Goal: Task Accomplishment & Management: Complete application form

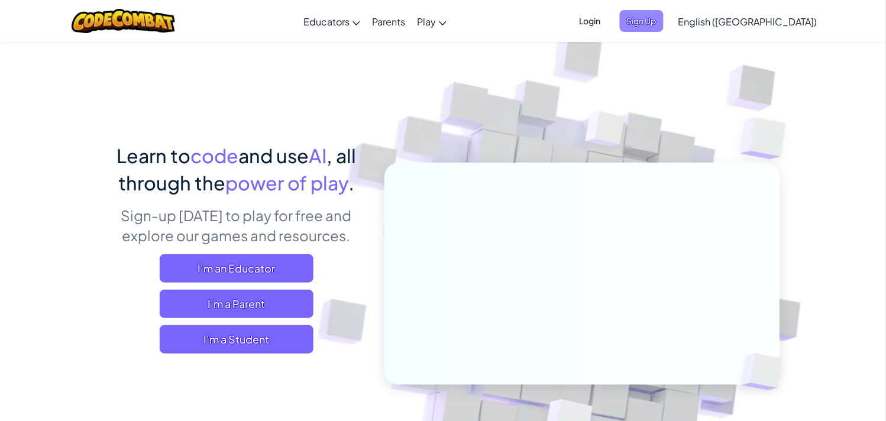
click at [664, 20] on span "Sign Up" at bounding box center [642, 21] width 44 height 22
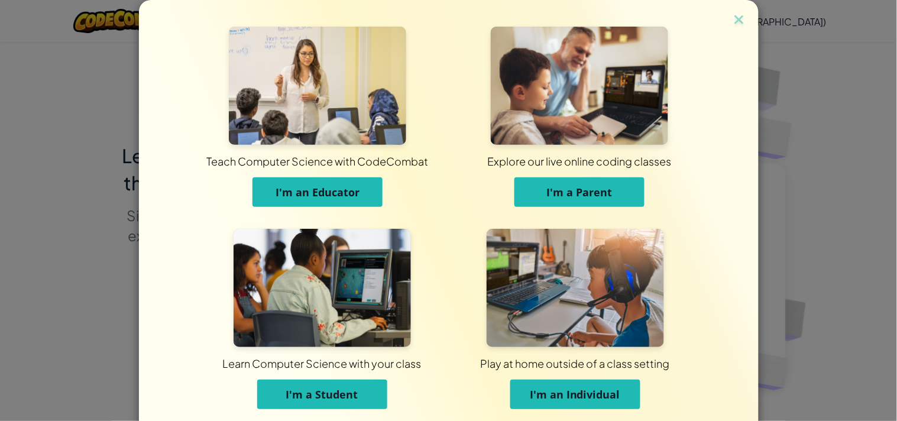
click at [338, 246] on img at bounding box center [322, 288] width 177 height 118
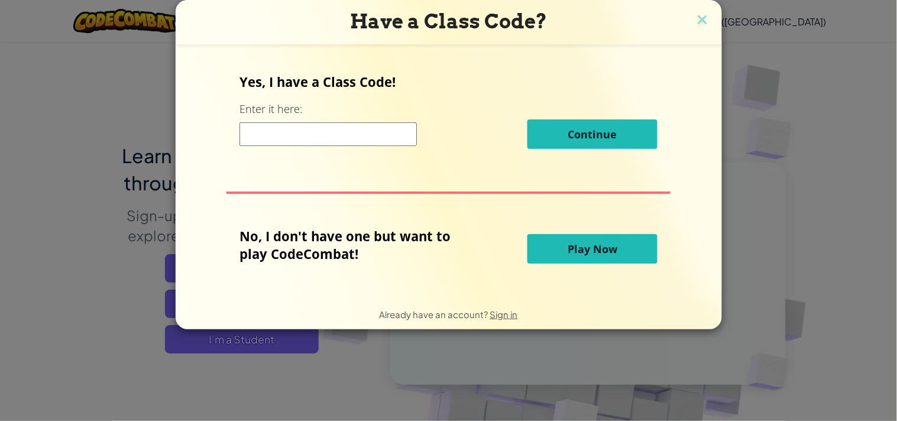
drag, startPoint x: 393, startPoint y: 126, endPoint x: 388, endPoint y: 136, distance: 11.7
click at [393, 126] on input at bounding box center [328, 134] width 177 height 24
type input "SameBadRight"
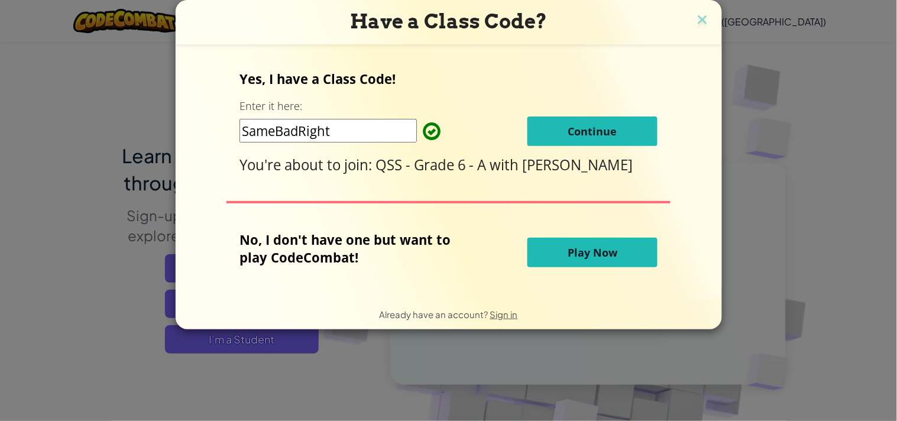
click at [568, 122] on button "Continue" at bounding box center [593, 132] width 130 height 30
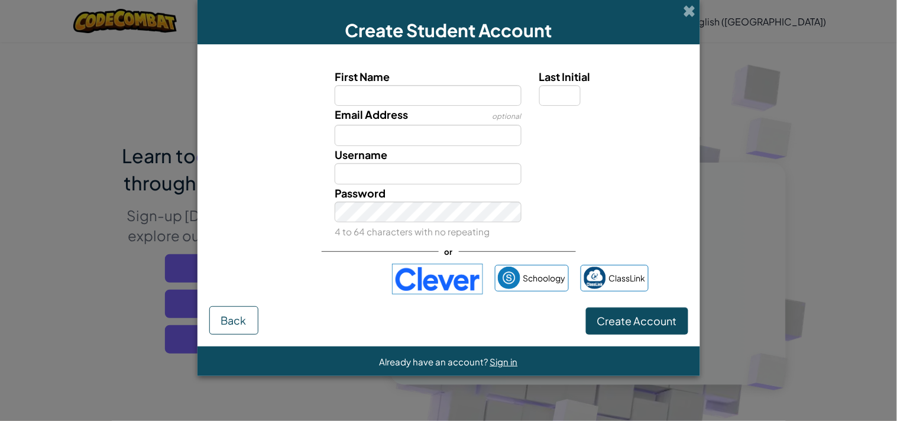
click at [368, 82] on span "First Name" at bounding box center [362, 77] width 55 height 14
click at [368, 85] on input "First Name" at bounding box center [428, 95] width 187 height 21
paste input "KARIM SAMER KOBROSLI"
drag, startPoint x: 377, startPoint y: 96, endPoint x: 333, endPoint y: 93, distance: 43.8
click at [333, 93] on div "First Name KARIM SAMER KOBROSLI" at bounding box center [428, 87] width 205 height 38
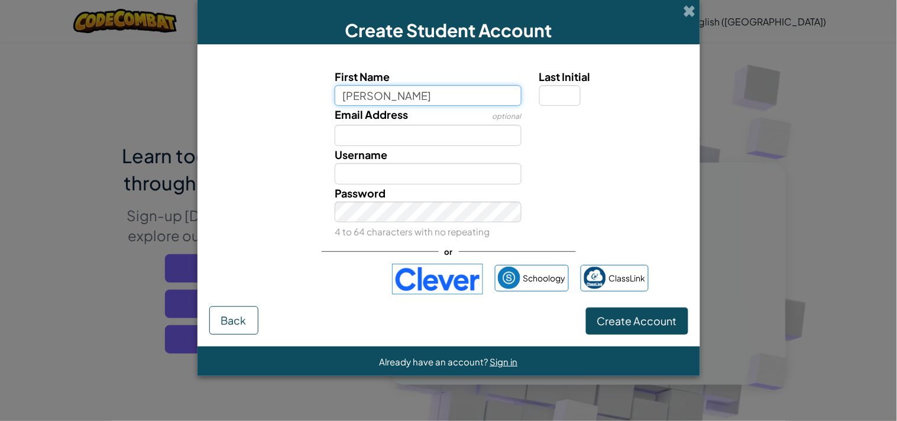
drag, startPoint x: 412, startPoint y: 96, endPoint x: 377, endPoint y: 96, distance: 34.3
click at [377, 96] on input "KARIM SAMER KOBROSLI" at bounding box center [428, 95] width 187 height 21
click at [443, 93] on input "KARIM KOBROSLI" at bounding box center [428, 95] width 187 height 21
type input "KARIM KOBROSL"
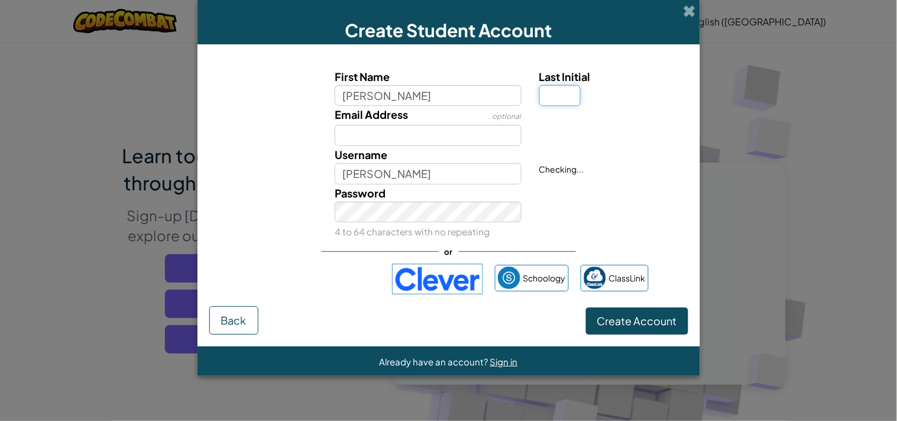
click at [560, 101] on input "Last Initial" at bounding box center [560, 95] width 41 height 21
type input "I"
type input "KARIM KOBROSLI"
click at [401, 221] on div "Password 4 to 64 characters with no repeating" at bounding box center [428, 213] width 205 height 56
click at [598, 317] on button "Create Account" at bounding box center [637, 321] width 102 height 27
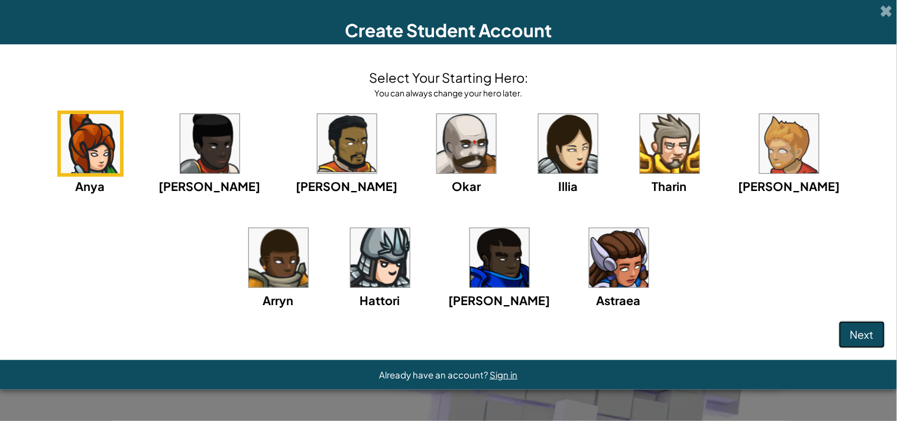
click button "Next" at bounding box center [863, 334] width 46 height 27
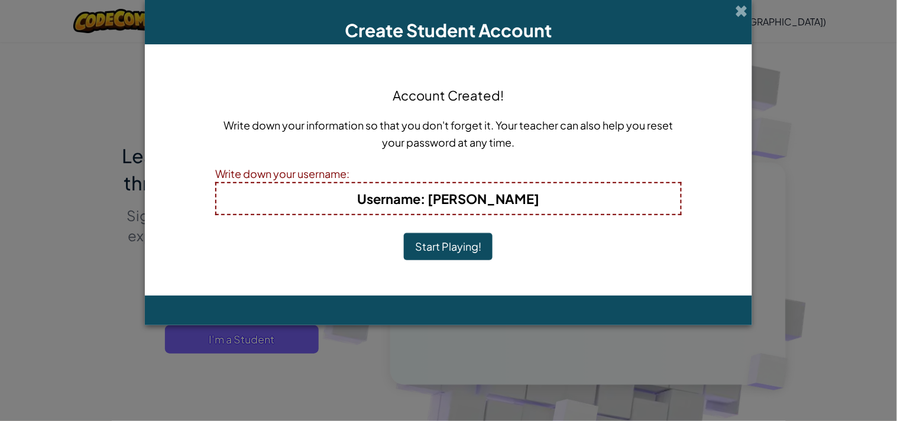
click at [404, 233] on button "Start Playing!" at bounding box center [448, 246] width 89 height 27
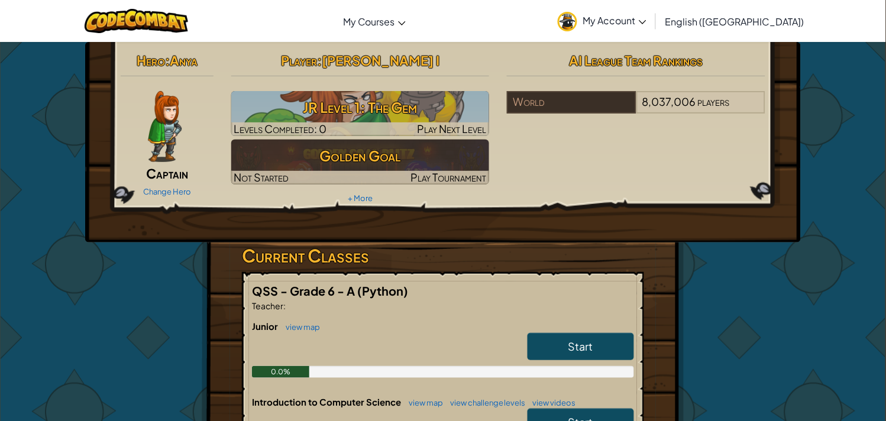
click at [647, 22] on span "My Account" at bounding box center [614, 20] width 63 height 12
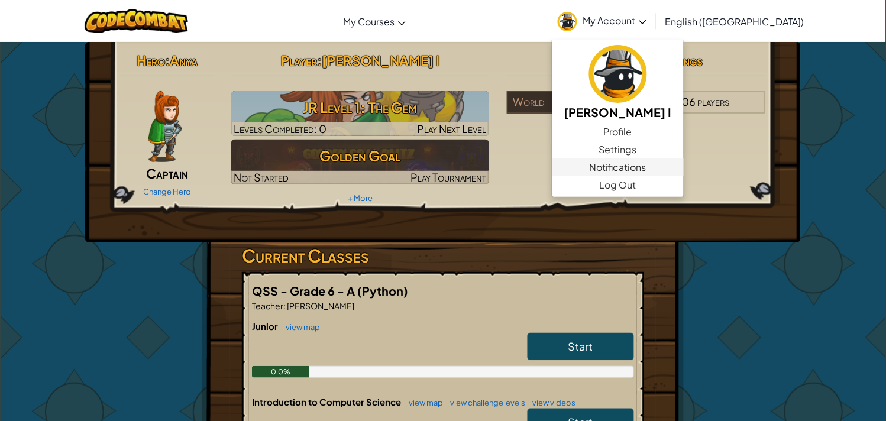
click at [673, 175] on link "Notifications" at bounding box center [618, 168] width 131 height 18
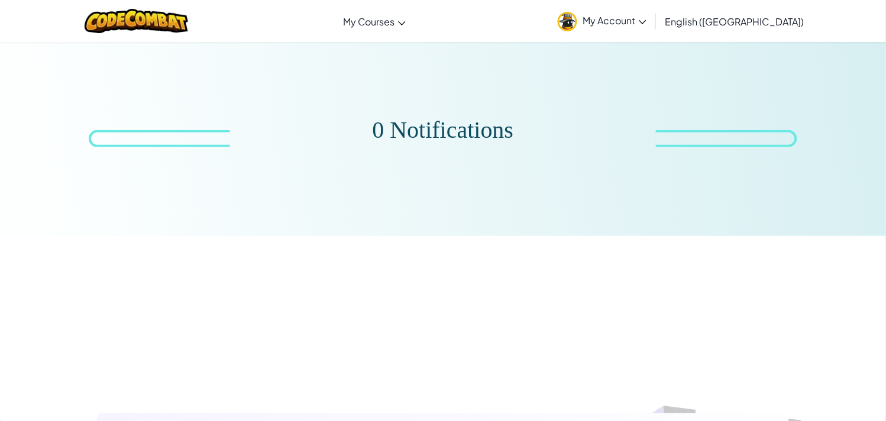
click at [647, 20] on span "My Account" at bounding box center [614, 20] width 63 height 12
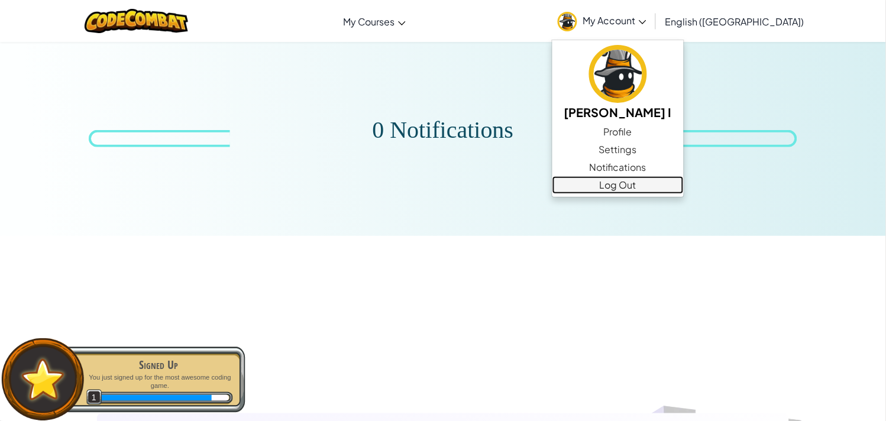
click at [679, 191] on link "Log Out" at bounding box center [618, 185] width 131 height 18
